Goal: Information Seeking & Learning: Learn about a topic

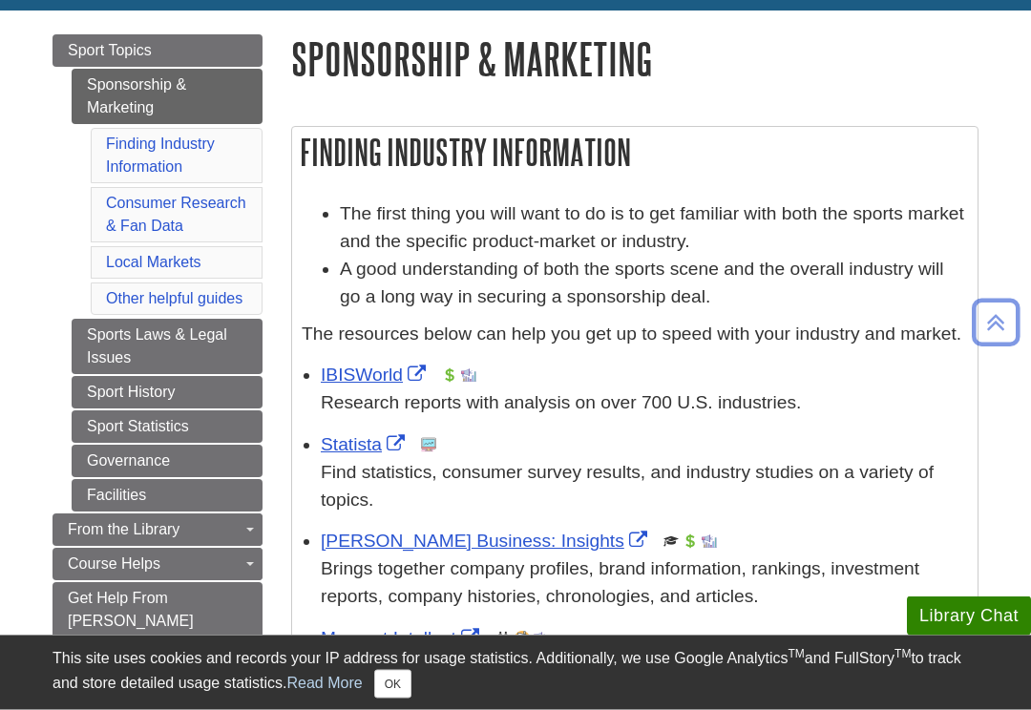
scroll to position [203, 0]
click at [105, 355] on link "Sports Laws & Legal Issues" at bounding box center [167, 346] width 191 height 55
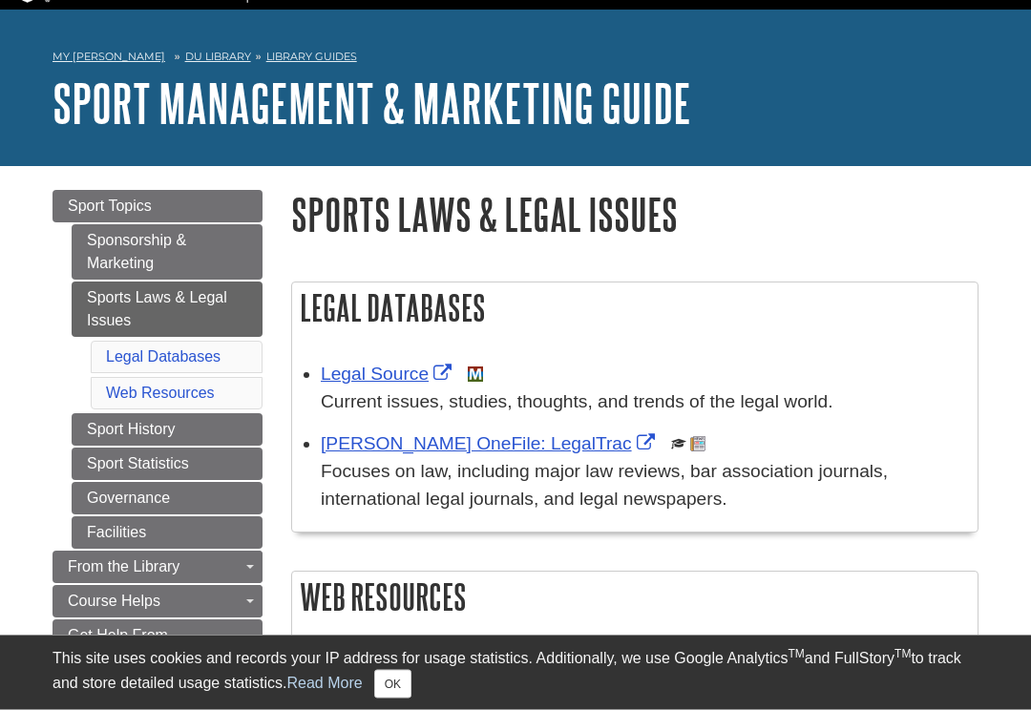
scroll to position [49, 0]
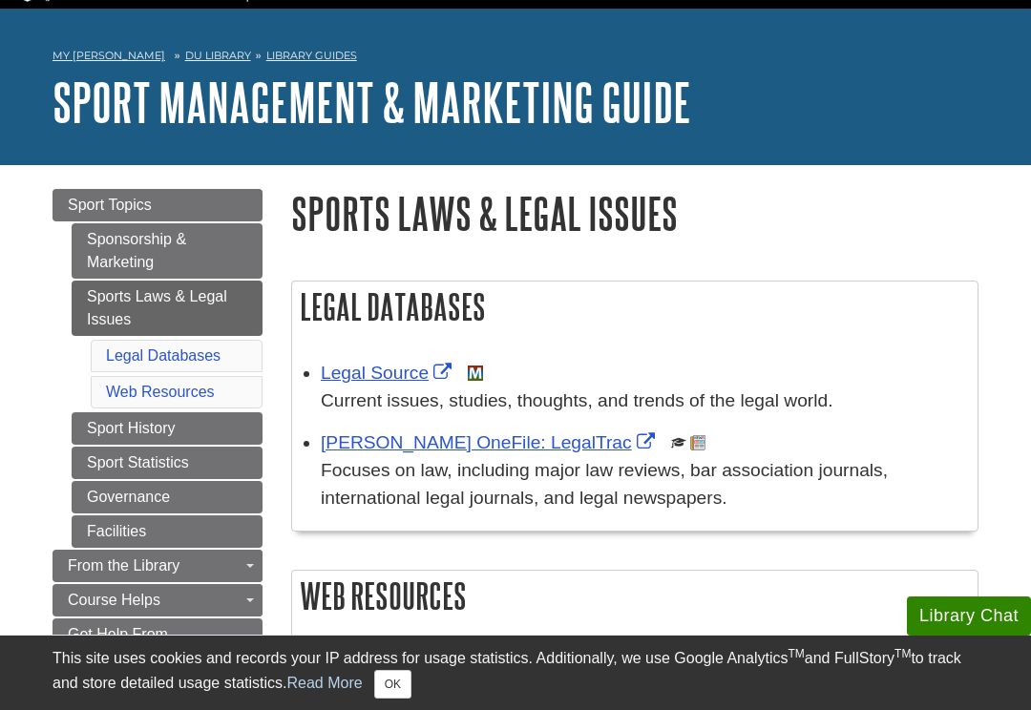
click at [71, 208] on span "Sport Topics" at bounding box center [110, 205] width 84 height 16
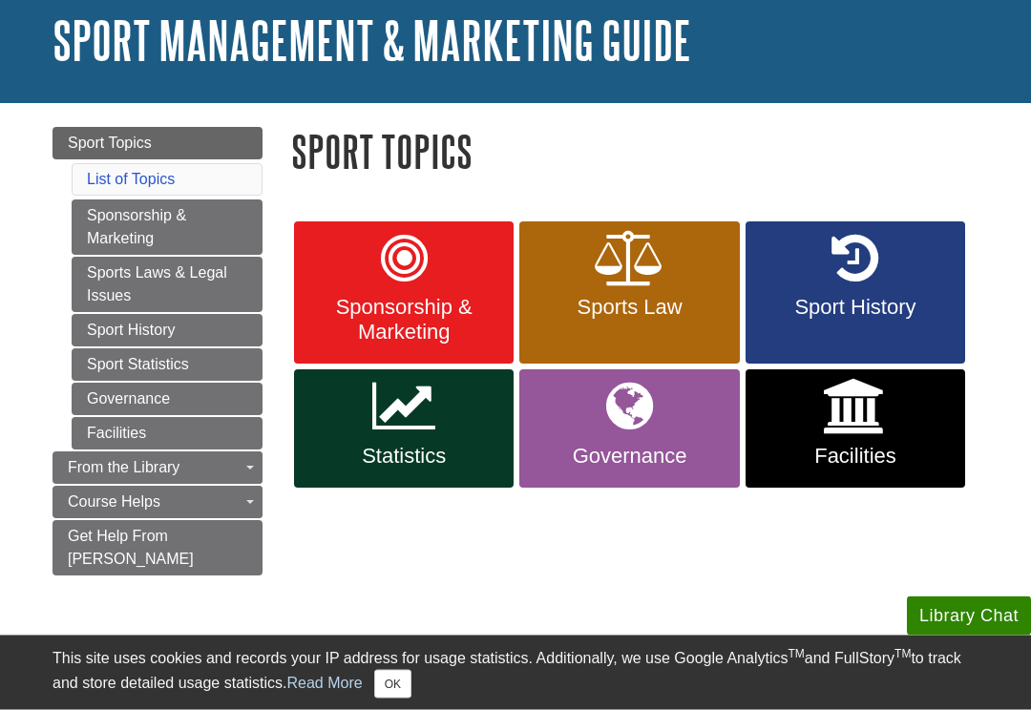
scroll to position [111, 0]
click at [1020, 346] on body "Library Chat This site uses cookies and records your IP address for usage stati…" at bounding box center [515, 511] width 1031 height 1244
click at [0, 0] on link "Sport Databases" at bounding box center [0, 0] width 0 height 0
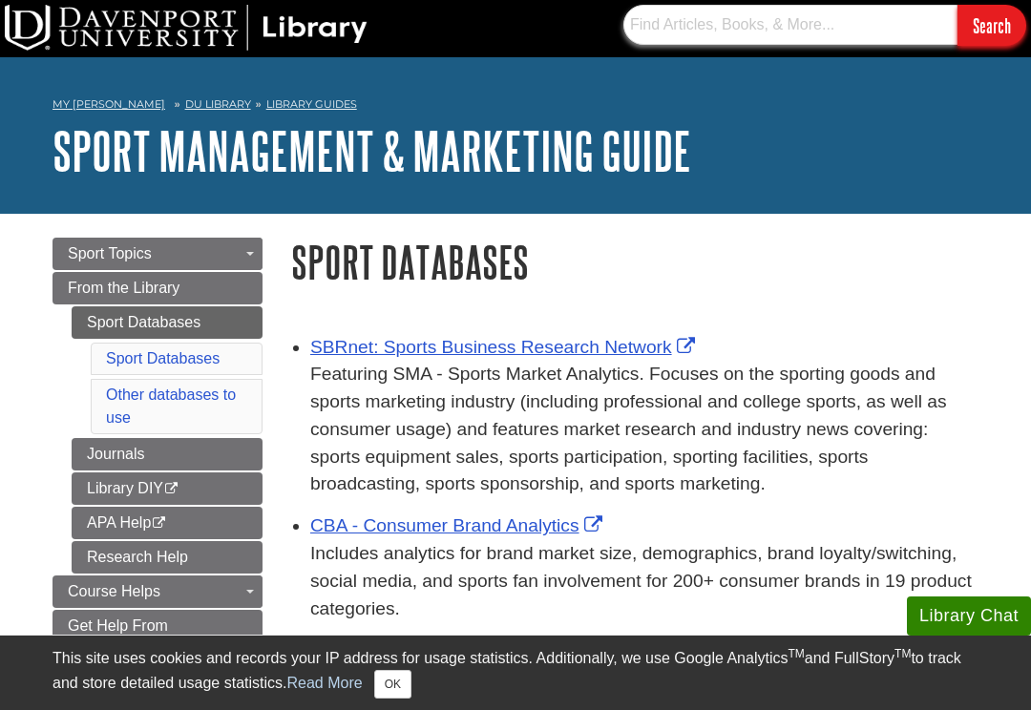
click at [824, 28] on input "text" at bounding box center [790, 25] width 334 height 40
click at [840, 21] on input "text" at bounding box center [790, 25] width 334 height 40
type input "SPMG275"
click at [991, 25] on input "Search" at bounding box center [992, 25] width 69 height 41
